Goal: Task Accomplishment & Management: Use online tool/utility

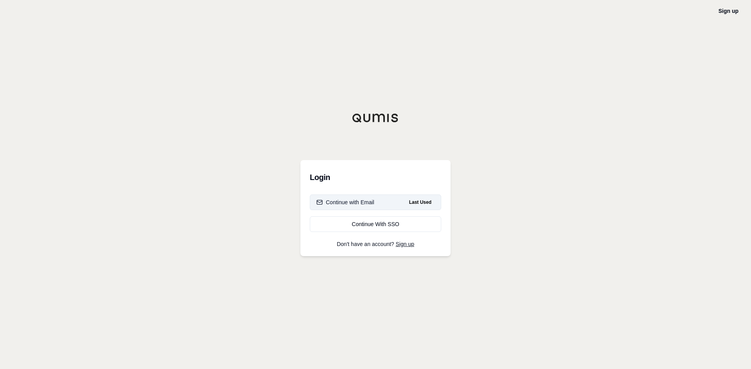
click at [383, 208] on button "Continue with Email Last Used" at bounding box center [375, 203] width 131 height 16
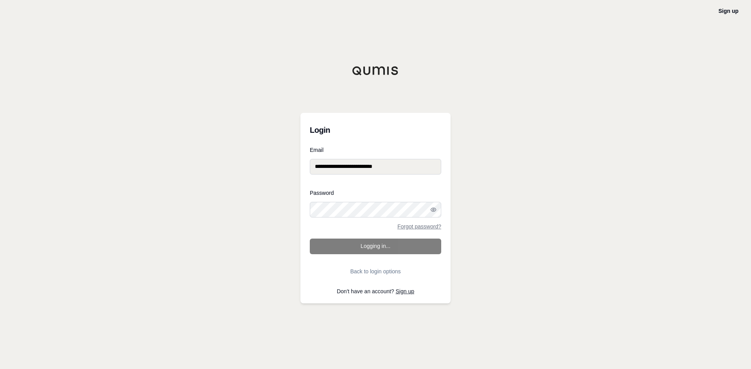
click at [382, 247] on form "**********" at bounding box center [375, 213] width 131 height 132
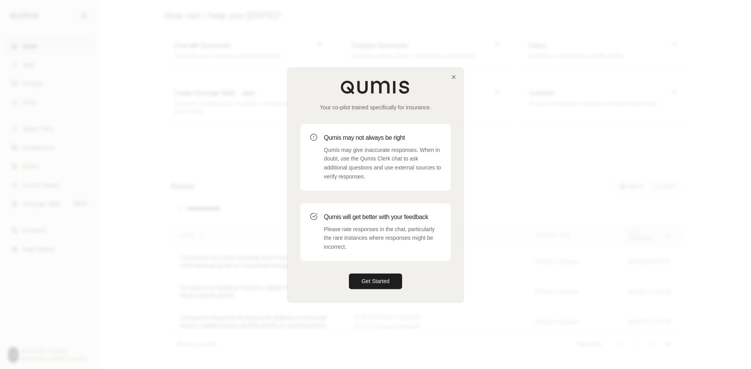
click at [455, 72] on div "Your co-pilot trained specifically for insurance. Qumis may not always be right…" at bounding box center [375, 185] width 175 height 234
click at [453, 77] on icon "button" at bounding box center [453, 76] width 3 height 3
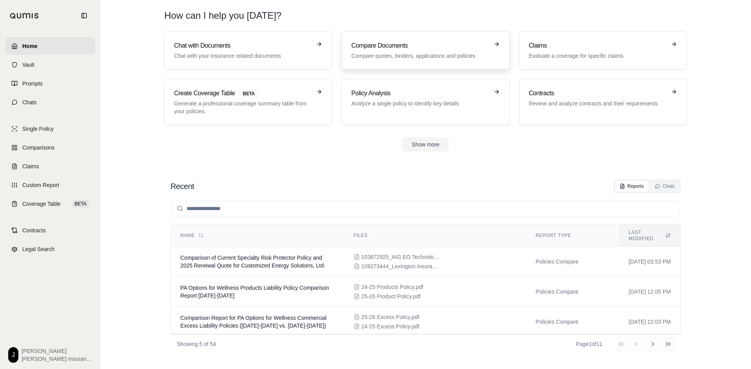
click at [432, 54] on p "Compare quotes, binders, applications and policies" at bounding box center [419, 56] width 137 height 8
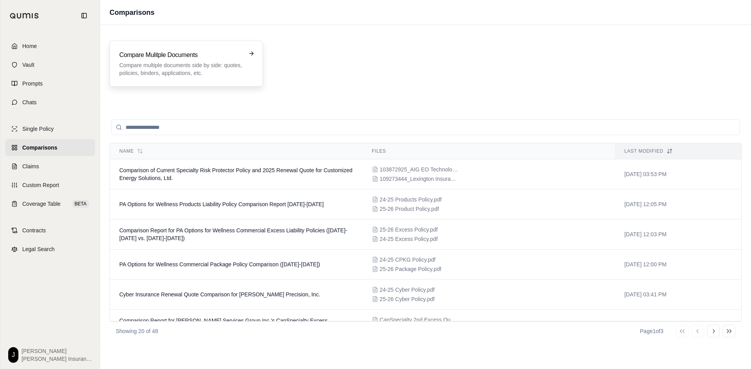
click at [245, 72] on div "Compare Mulitple Documents Compare multiple documents side by side: quotes, pol…" at bounding box center [186, 63] width 134 height 27
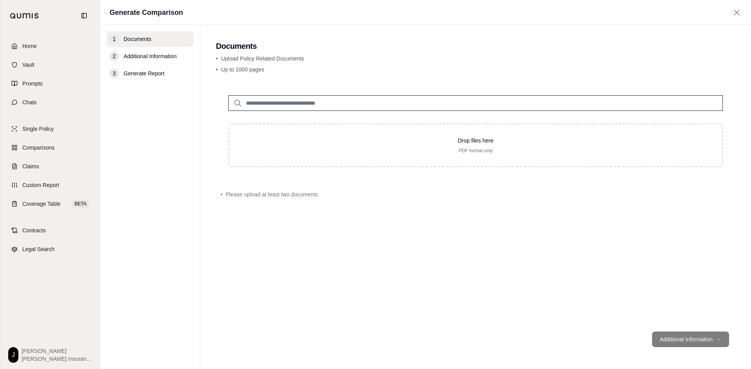
click at [416, 170] on div "Drop files here PDF format only" at bounding box center [475, 131] width 519 height 97
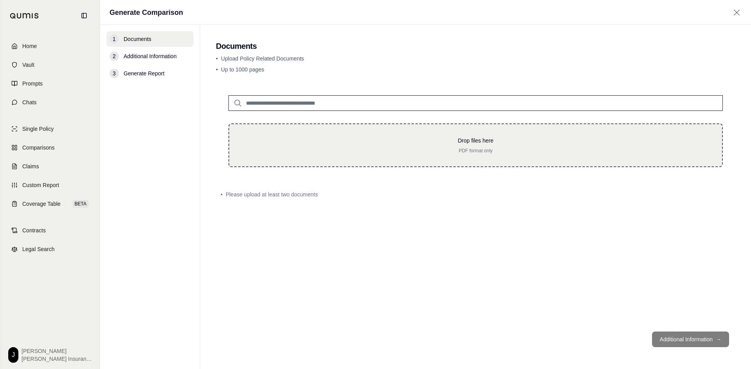
click at [414, 161] on div "Drop files here PDF format only" at bounding box center [475, 146] width 494 height 44
type input "**********"
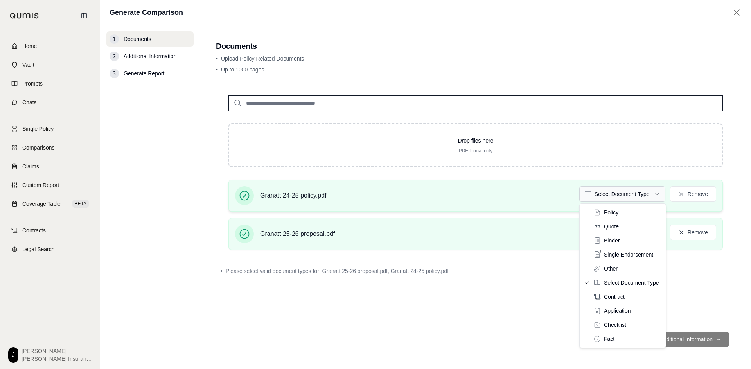
click at [600, 196] on html "Home Vault Prompts Chats Single Policy Comparisons Claims Custom Report Coverag…" at bounding box center [375, 184] width 751 height 369
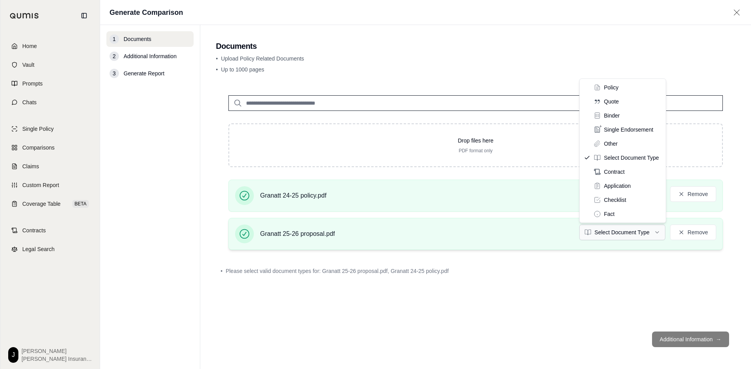
click at [600, 230] on html "Home Vault Prompts Chats Single Policy Comparisons Claims Custom Report Coverag…" at bounding box center [375, 184] width 751 height 369
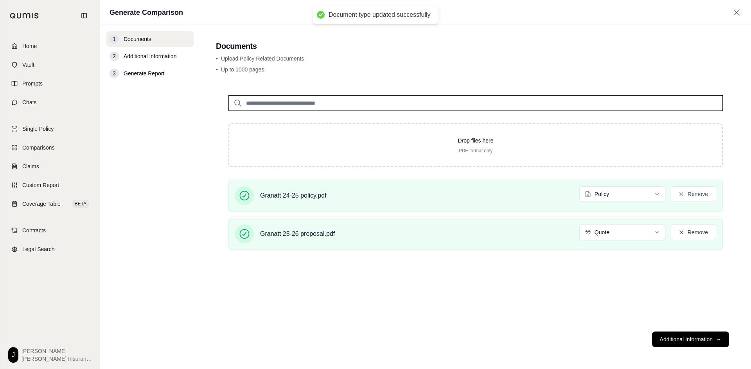
click at [671, 340] on button "Additional Information →" at bounding box center [690, 340] width 77 height 16
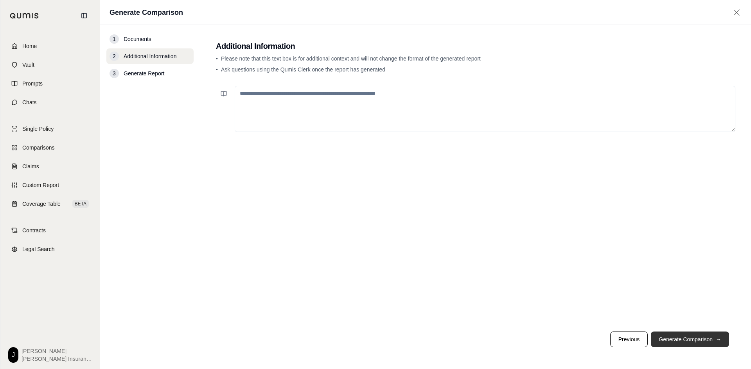
click at [681, 341] on button "Generate Comparison →" at bounding box center [689, 340] width 78 height 16
